Goal: Task Accomplishment & Management: Use online tool/utility

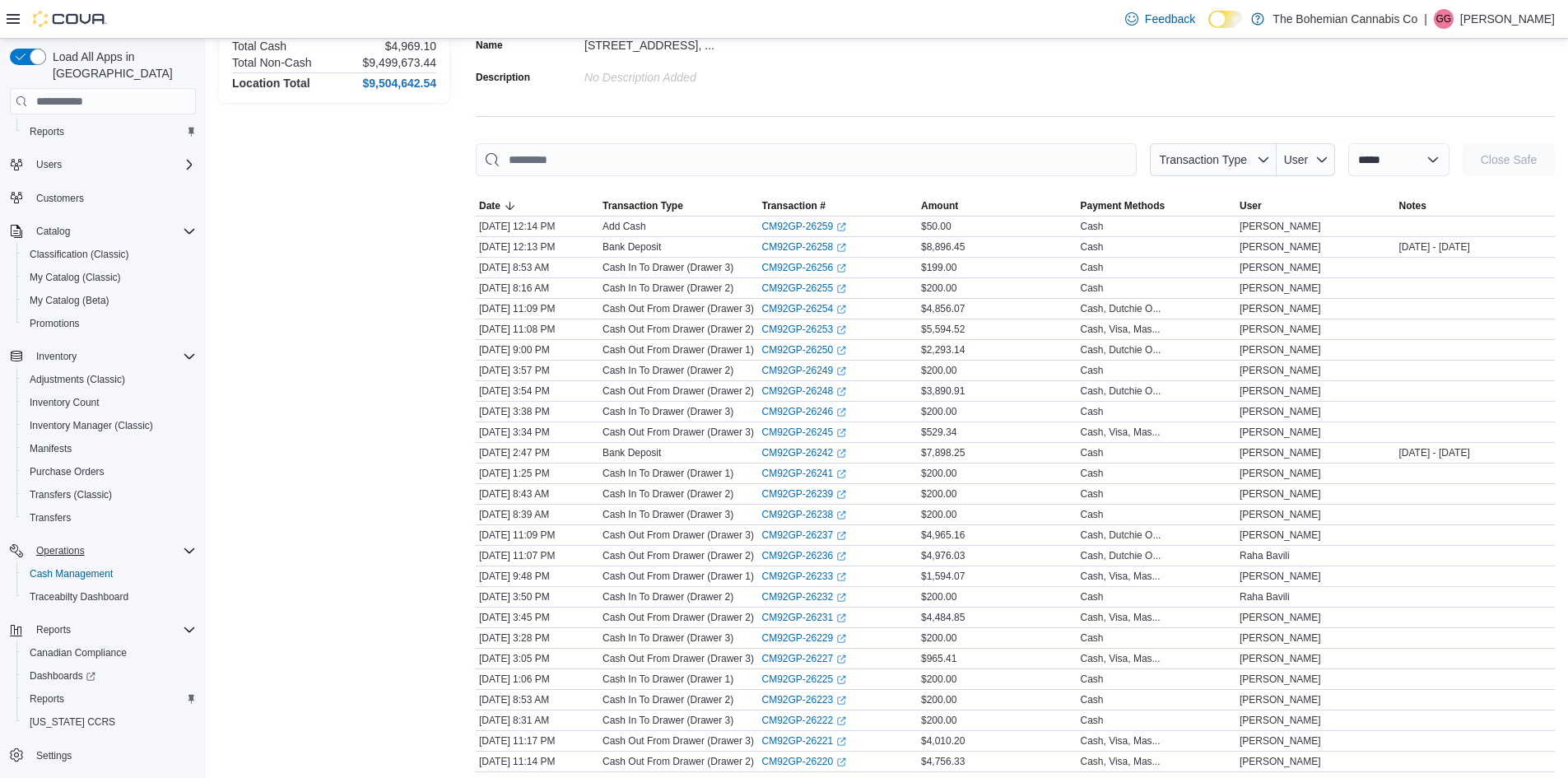
scroll to position [412, 0]
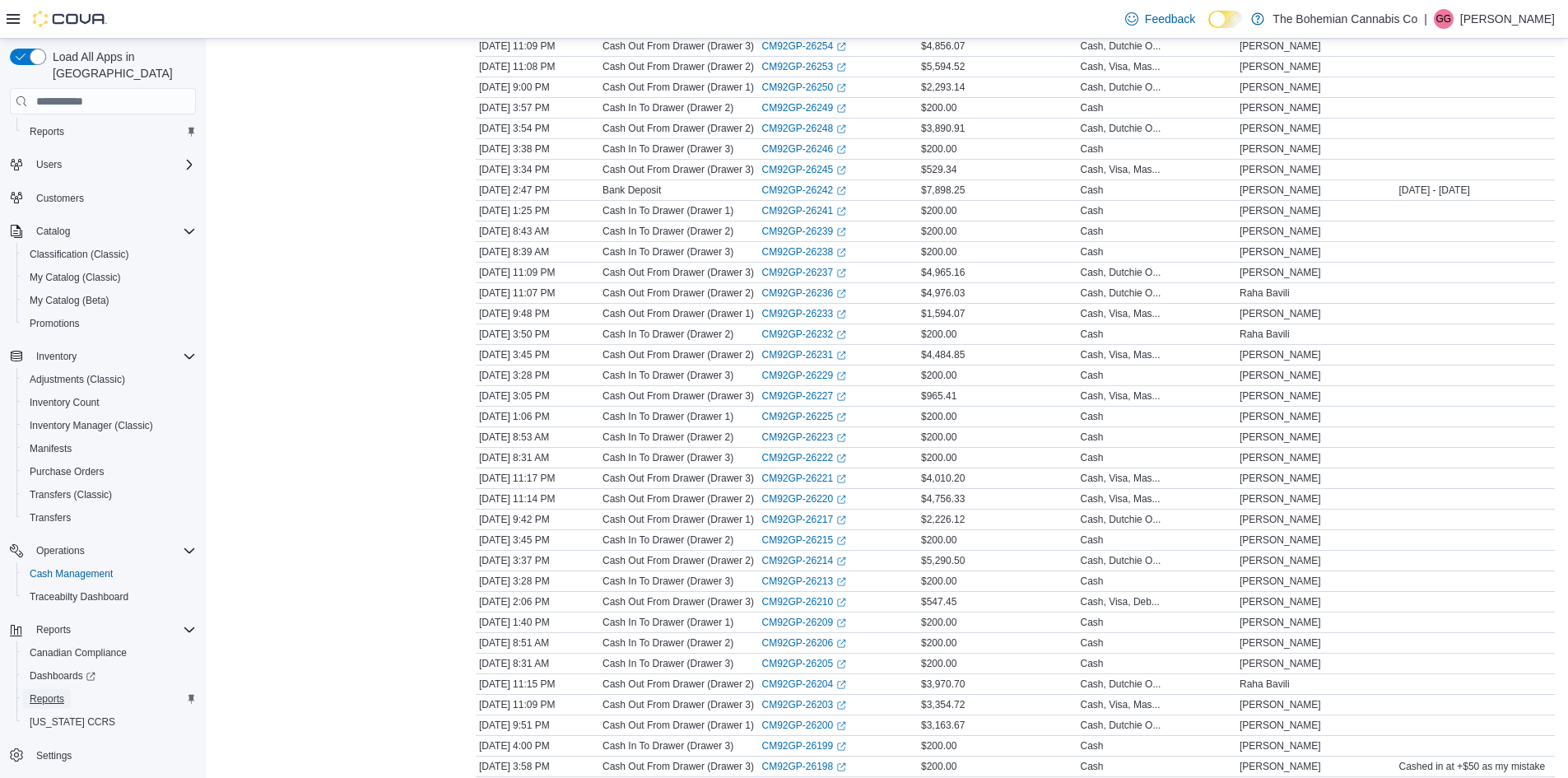
click at [54, 692] on span "Reports" at bounding box center [46, 699] width 35 height 14
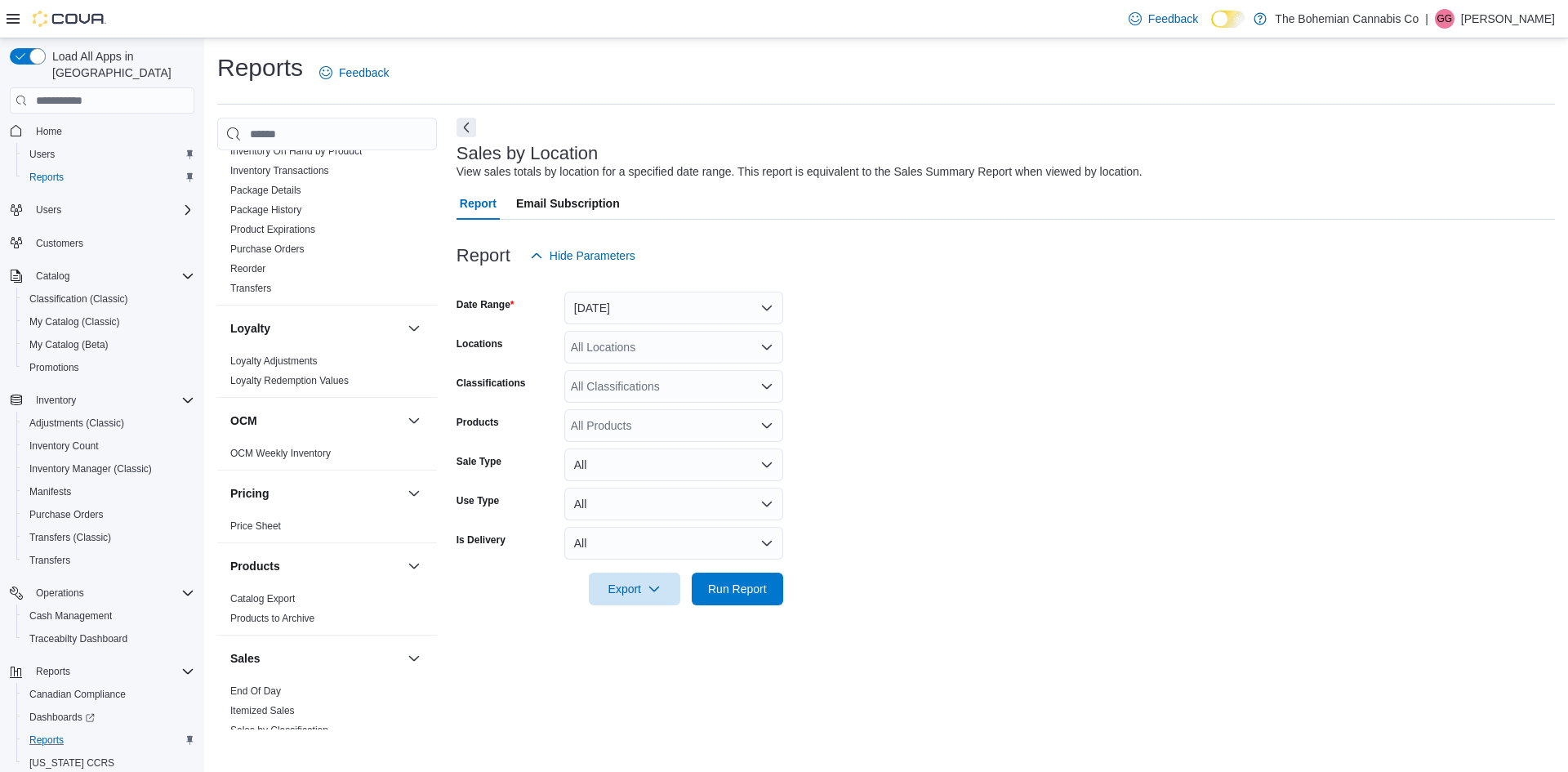
scroll to position [490, 0]
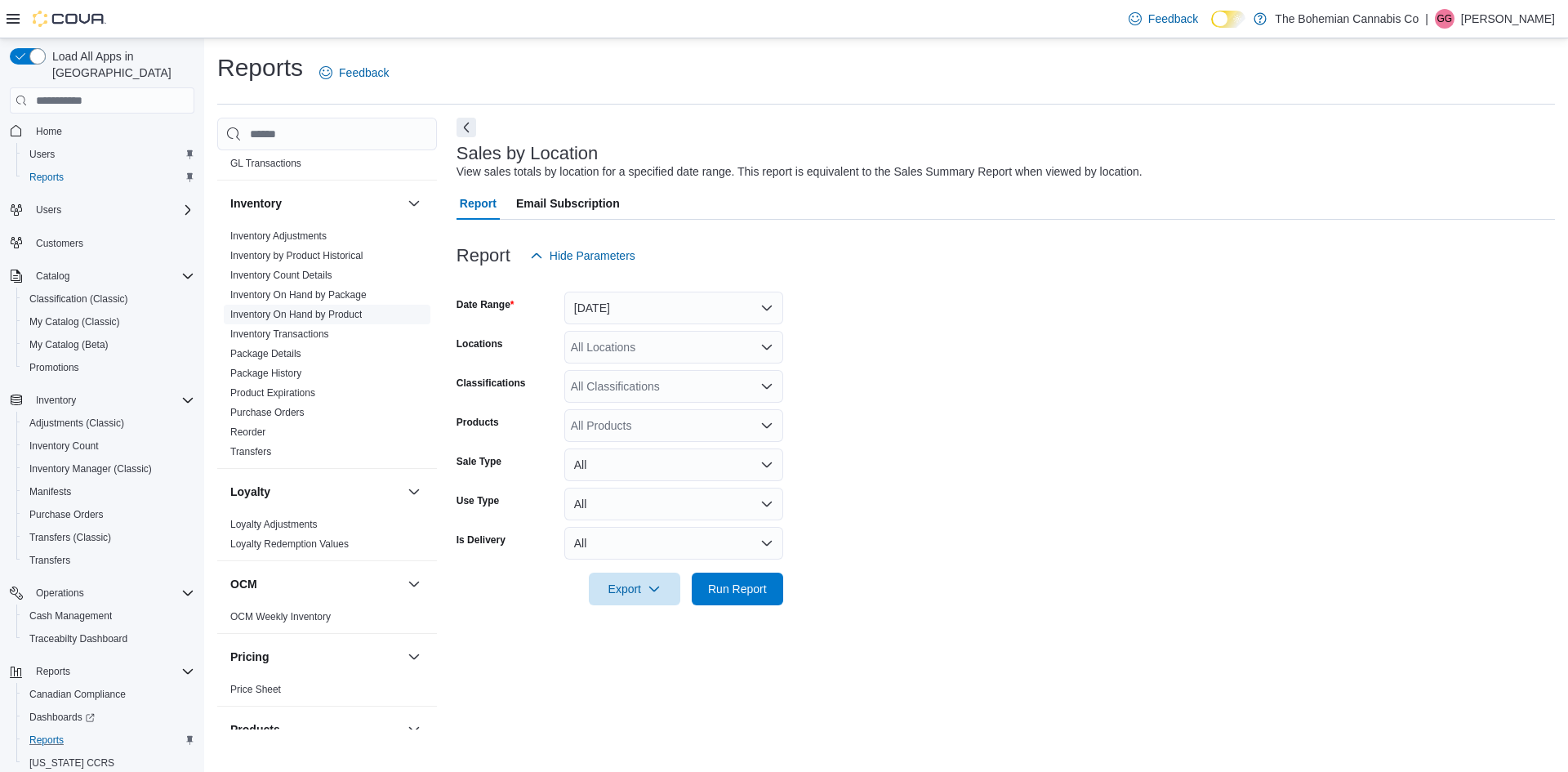
click at [340, 312] on link "Inventory On Hand by Product" at bounding box center [296, 315] width 131 height 12
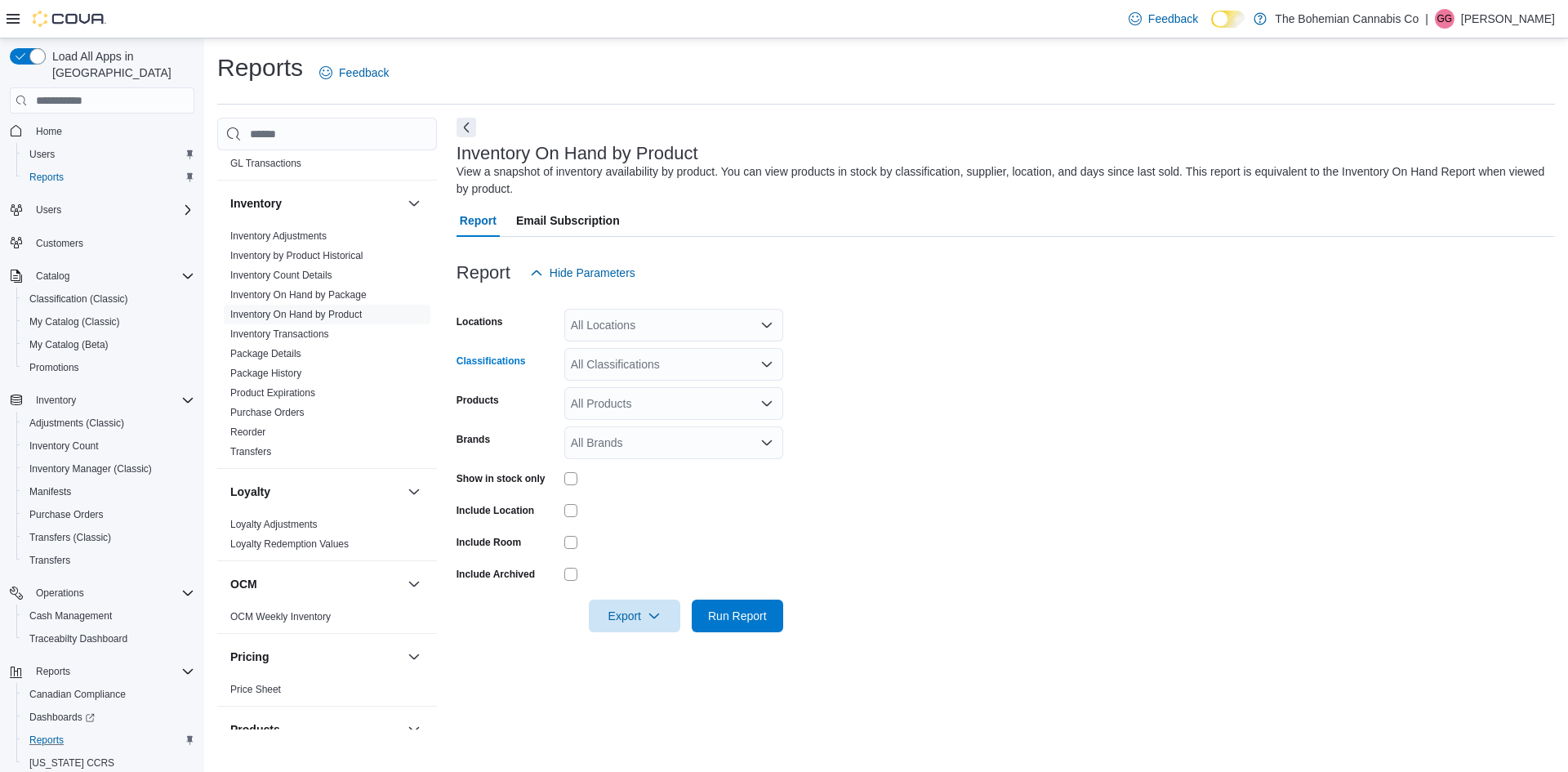
click at [704, 367] on div "All Classifications" at bounding box center [673, 364] width 218 height 33
click at [686, 417] on div "Flower" at bounding box center [674, 416] width 199 height 17
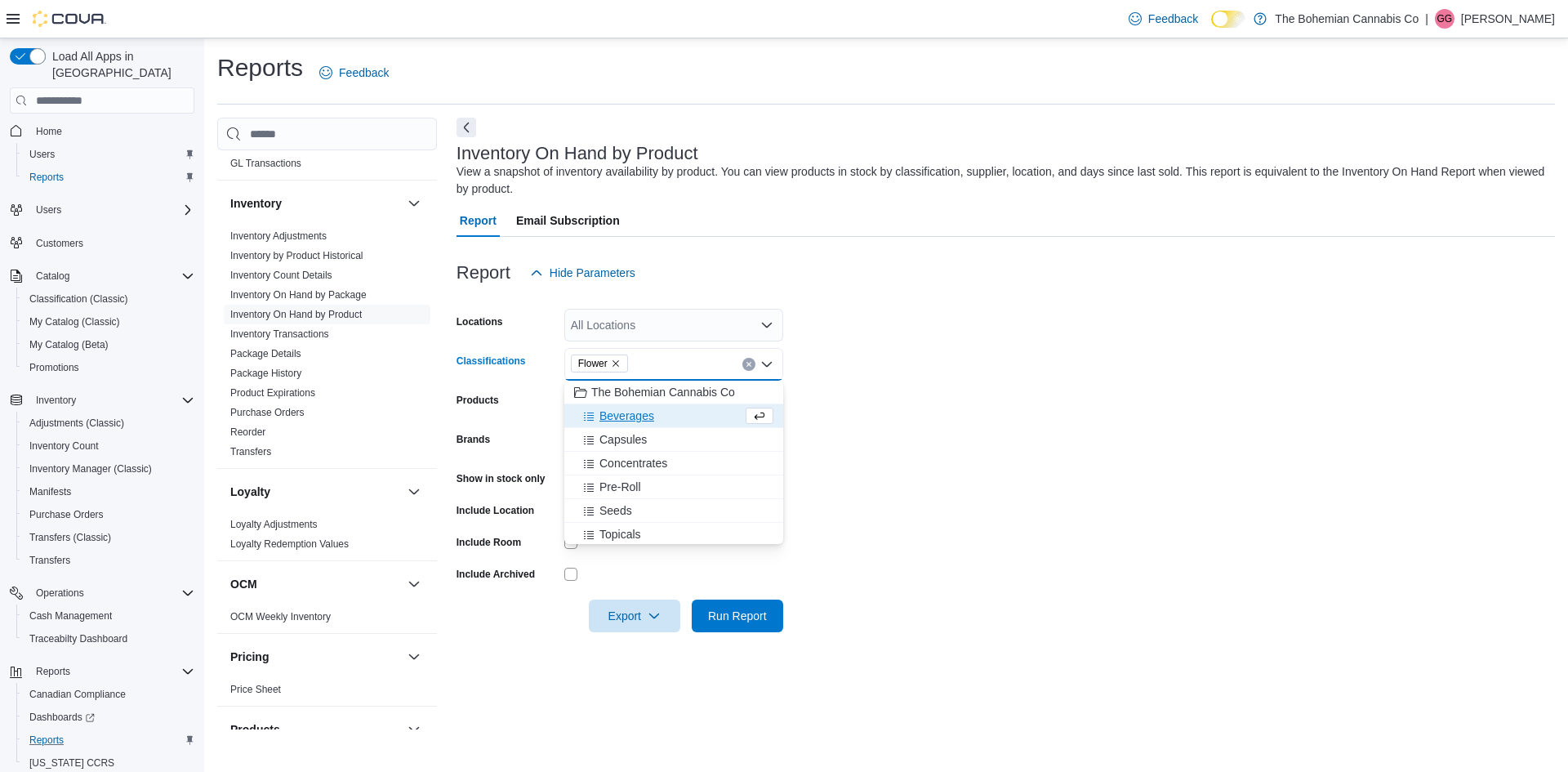
click at [683, 424] on button "Beverages" at bounding box center [673, 416] width 218 height 23
click at [666, 418] on div "Capsules" at bounding box center [658, 416] width 168 height 17
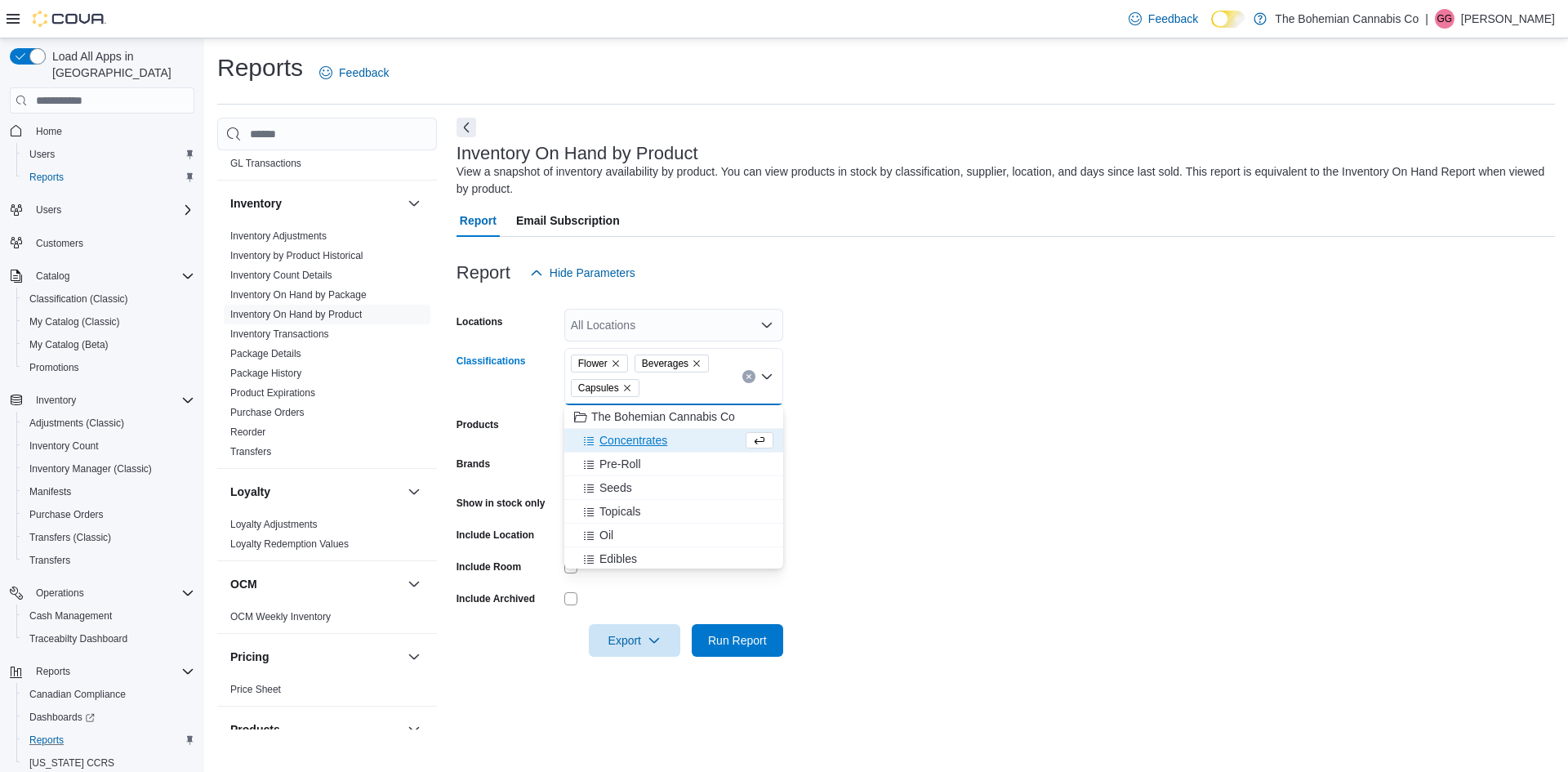
click at [662, 440] on span "Concentrates" at bounding box center [633, 440] width 68 height 17
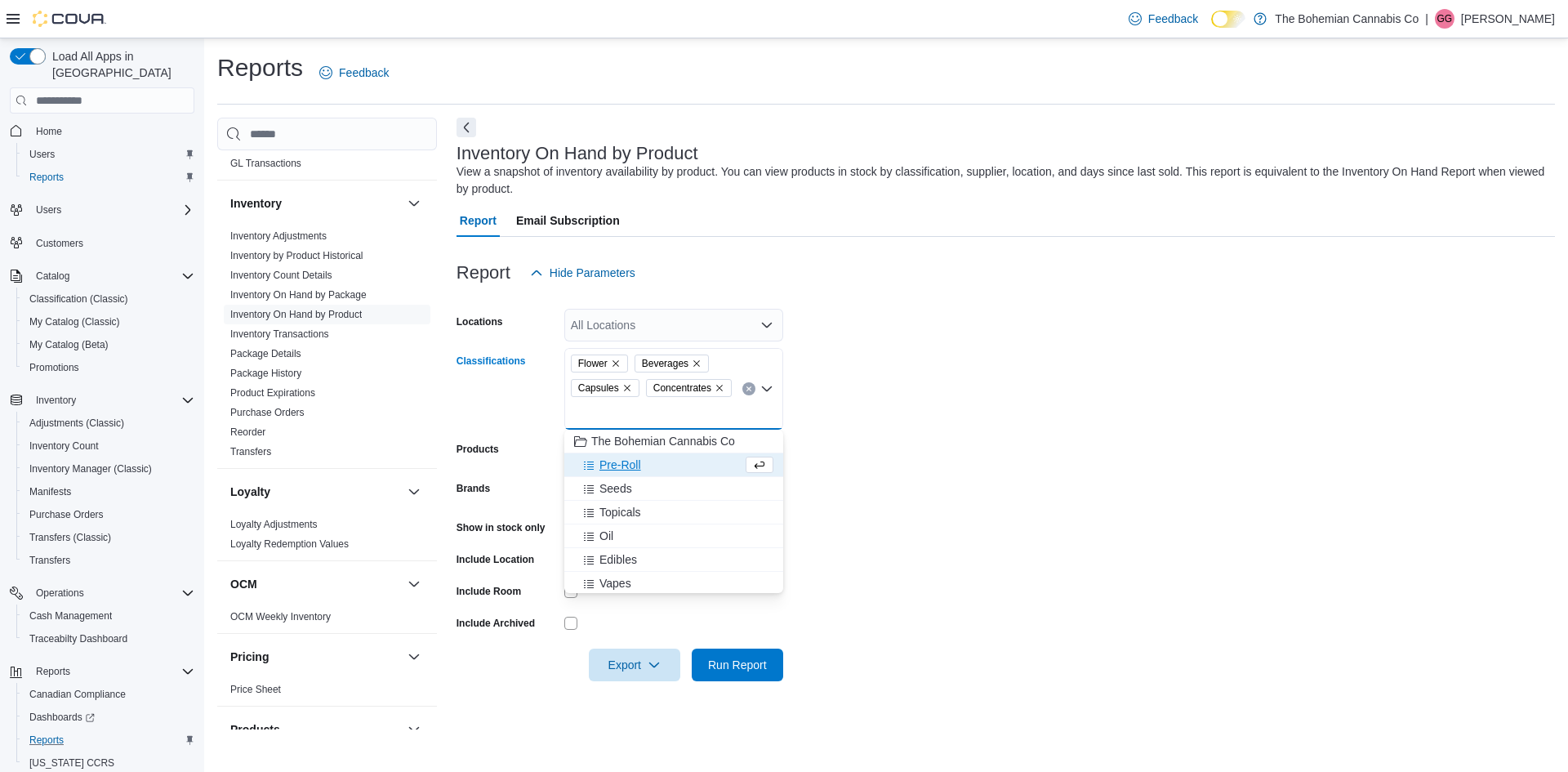
click at [654, 464] on div "Pre-Roll" at bounding box center [658, 465] width 168 height 17
click at [626, 517] on div "Oil" at bounding box center [674, 512] width 199 height 17
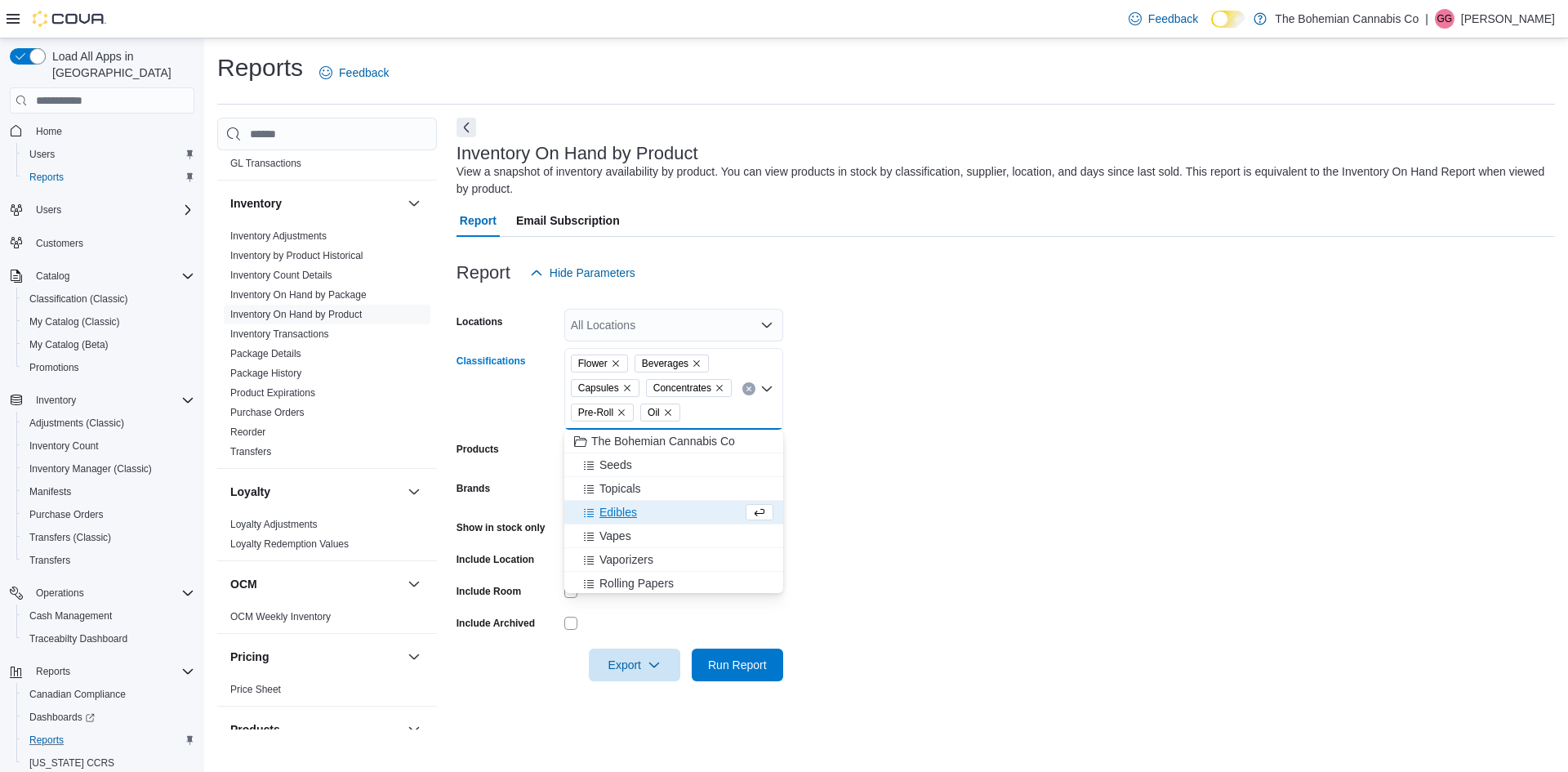
click at [625, 517] on span "Edibles" at bounding box center [618, 512] width 38 height 17
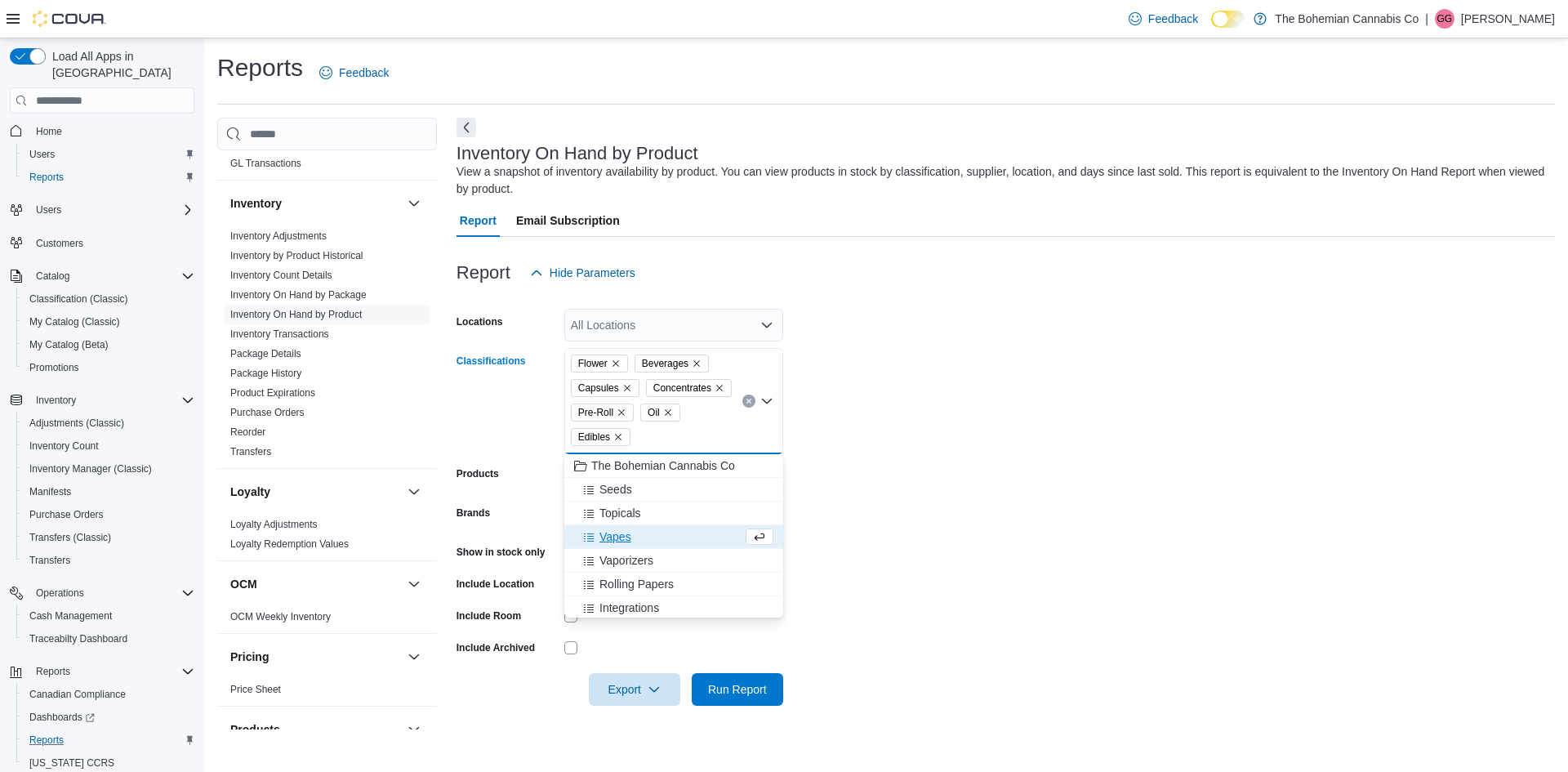
click at [628, 538] on span "Vapes" at bounding box center [615, 537] width 32 height 17
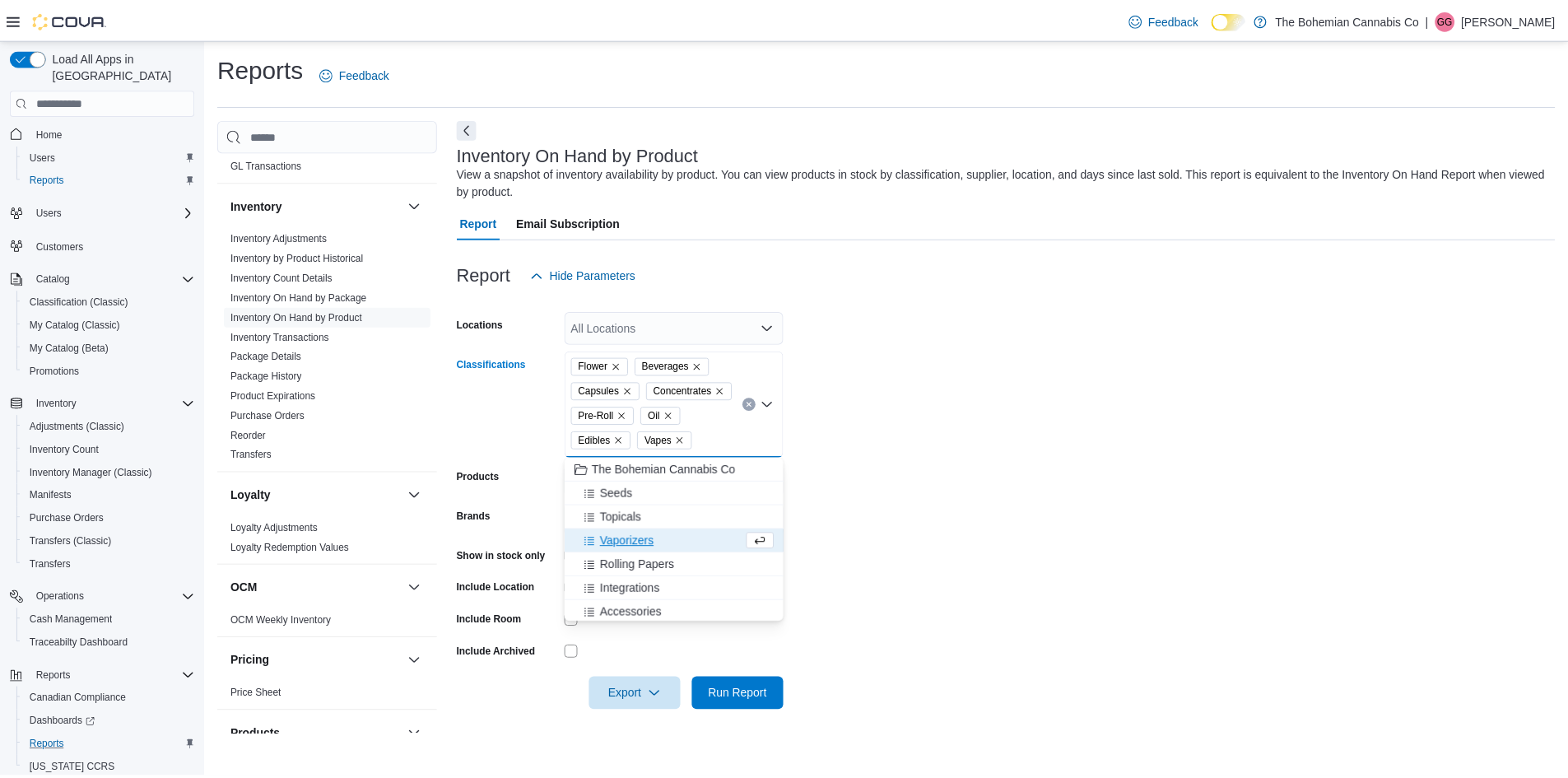
scroll to position [3, 0]
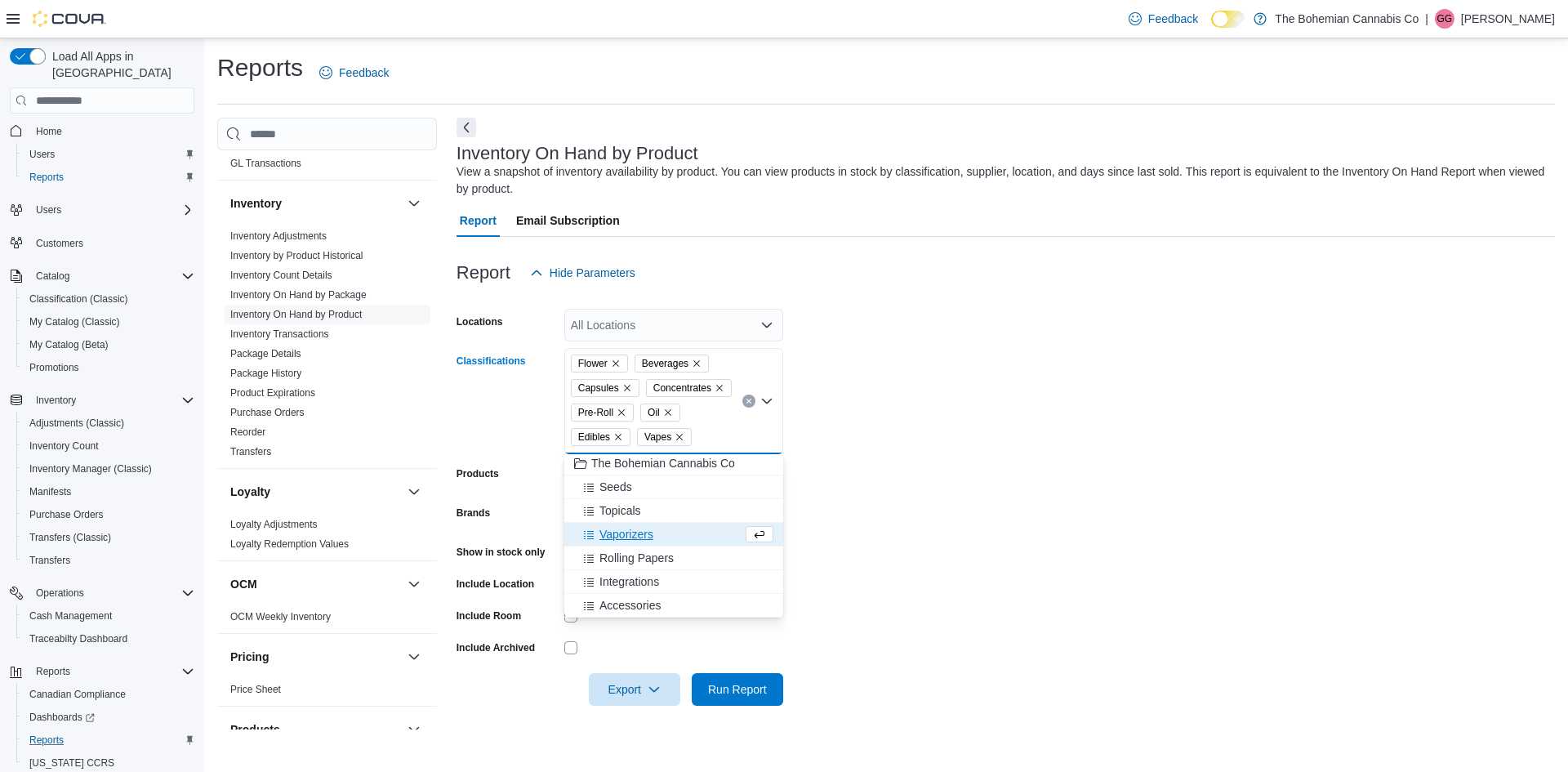
click at [931, 502] on form "Locations All Locations Classifications Flower Beverages Capsules Concentrates …" at bounding box center [1005, 497] width 1098 height 417
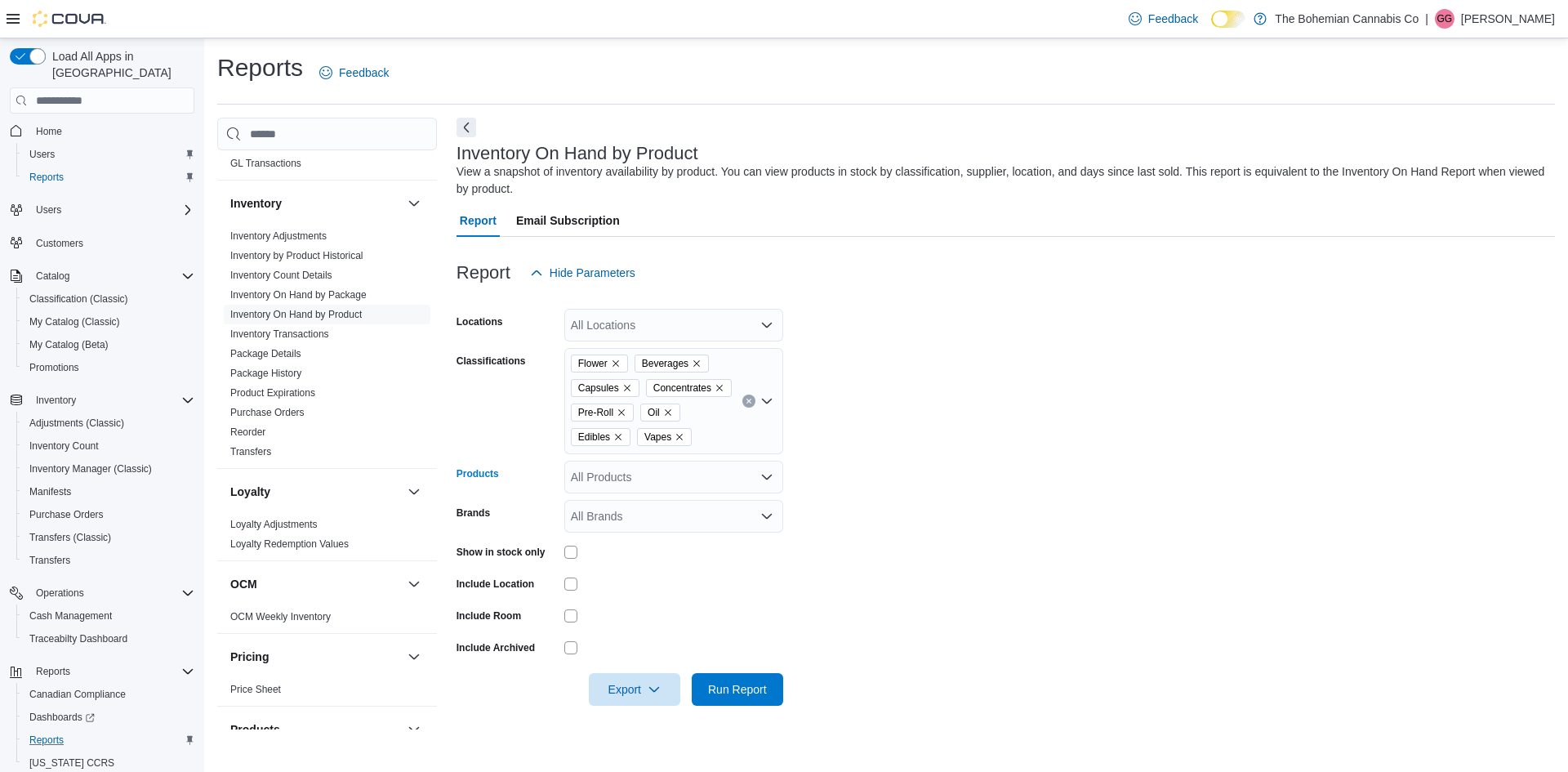
click at [736, 476] on div "All Products" at bounding box center [673, 476] width 218 height 33
drag, startPoint x: 834, startPoint y: 471, endPoint x: 820, endPoint y: 452, distance: 23.6
click at [834, 469] on form "Locations All Locations Classifications Flower Beverages Capsules Concentrates …" at bounding box center [1005, 497] width 1098 height 417
click at [728, 317] on div "All Locations" at bounding box center [673, 325] width 218 height 33
click at [712, 403] on span "[STREET_ADDRESS]" at bounding box center [655, 400] width 113 height 17
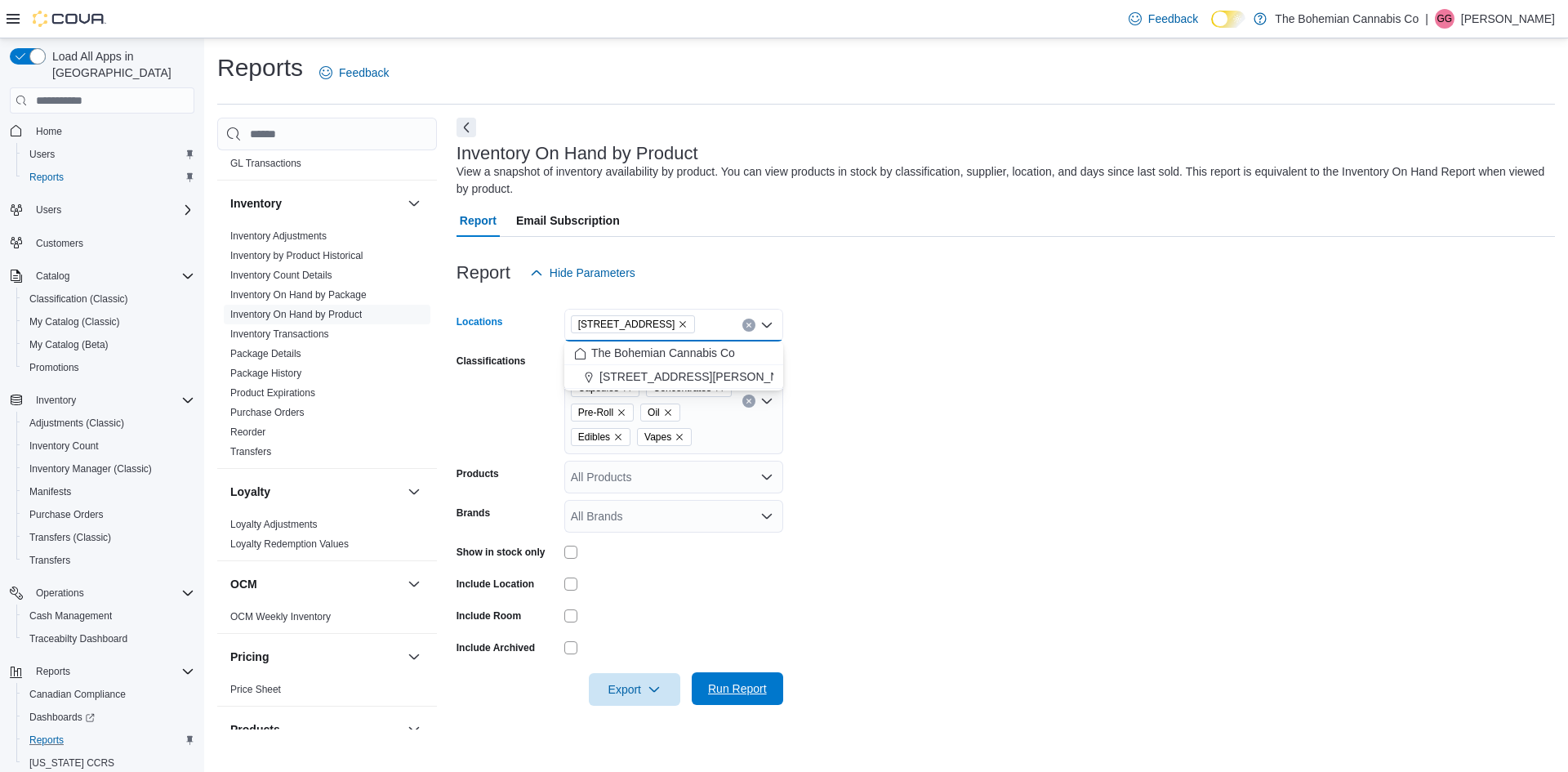
click at [758, 685] on span "Run Report" at bounding box center [738, 689] width 59 height 17
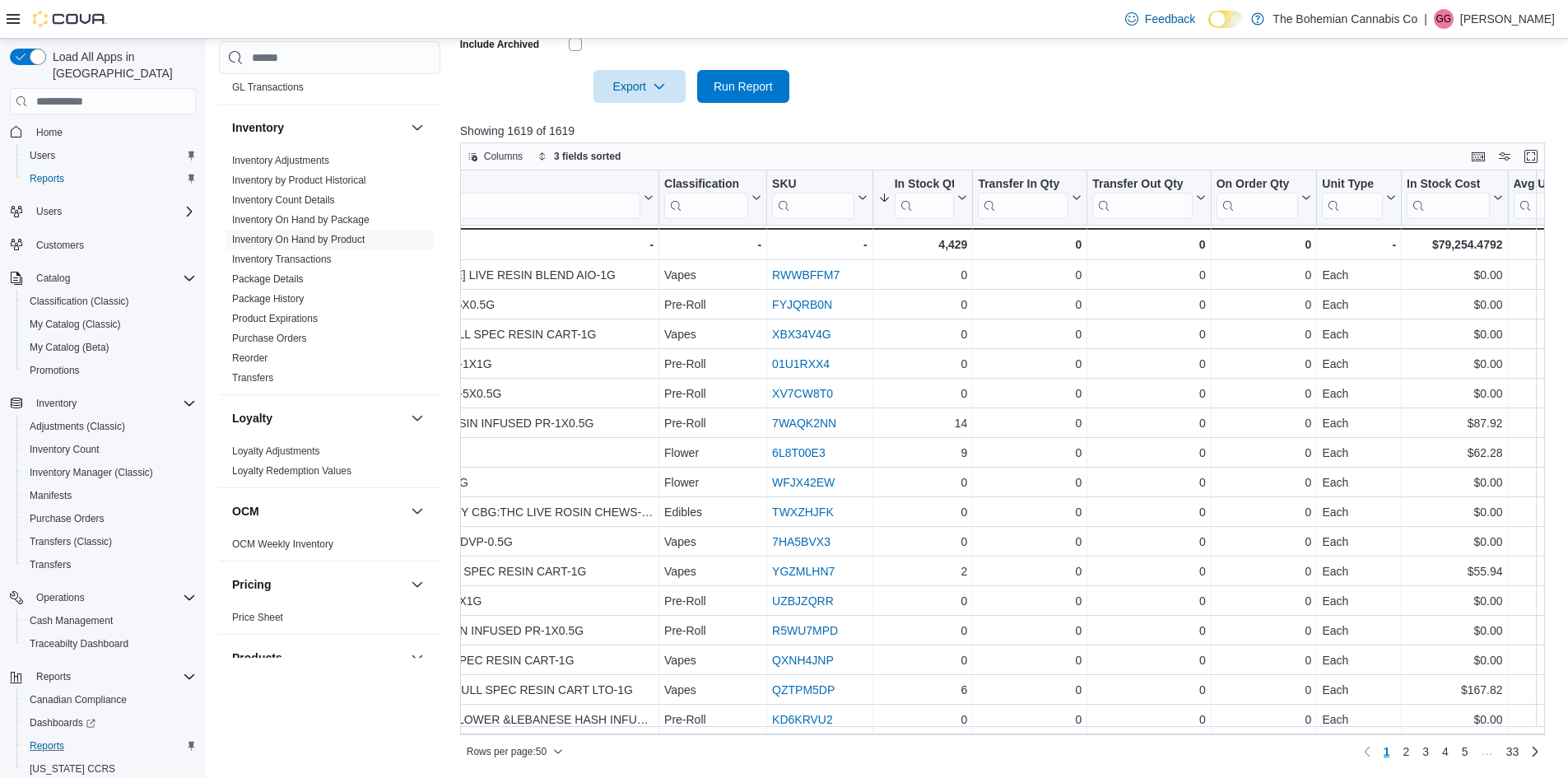
scroll to position [0, 410]
